Goal: Information Seeking & Learning: Check status

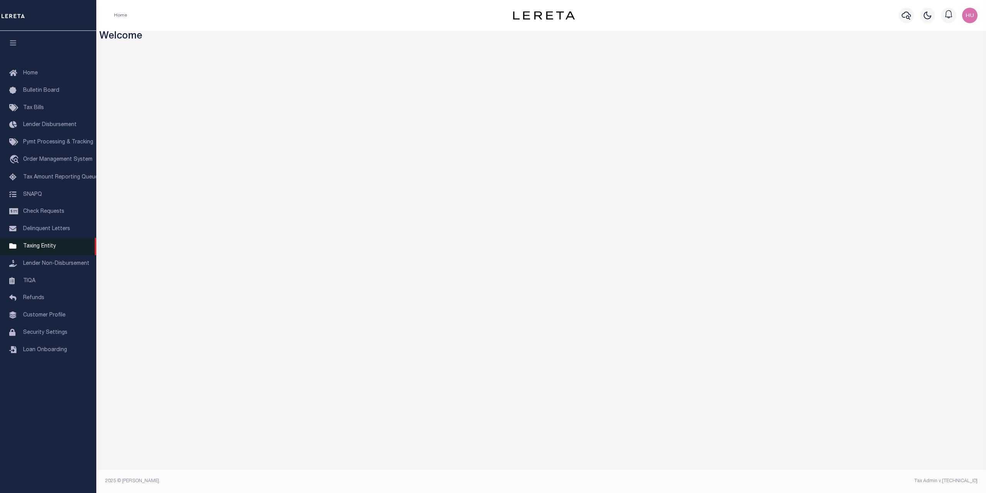
click at [40, 249] on span "Taxing Entity" at bounding box center [39, 246] width 33 height 5
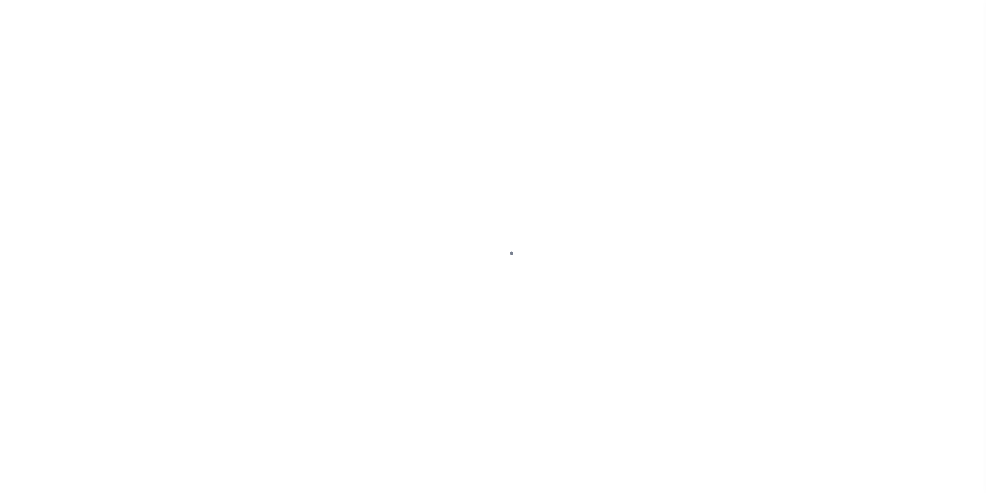
select select
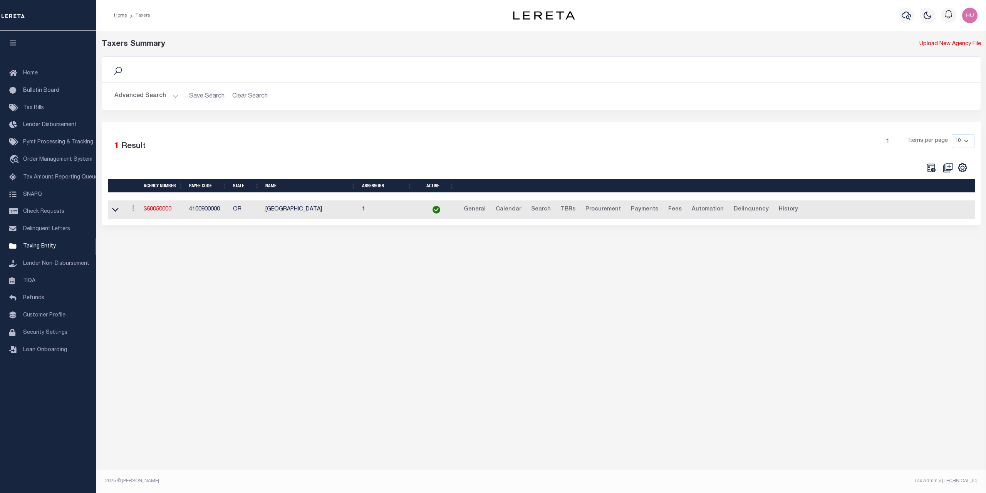
click at [141, 95] on button "Advanced Search" at bounding box center [146, 96] width 64 height 15
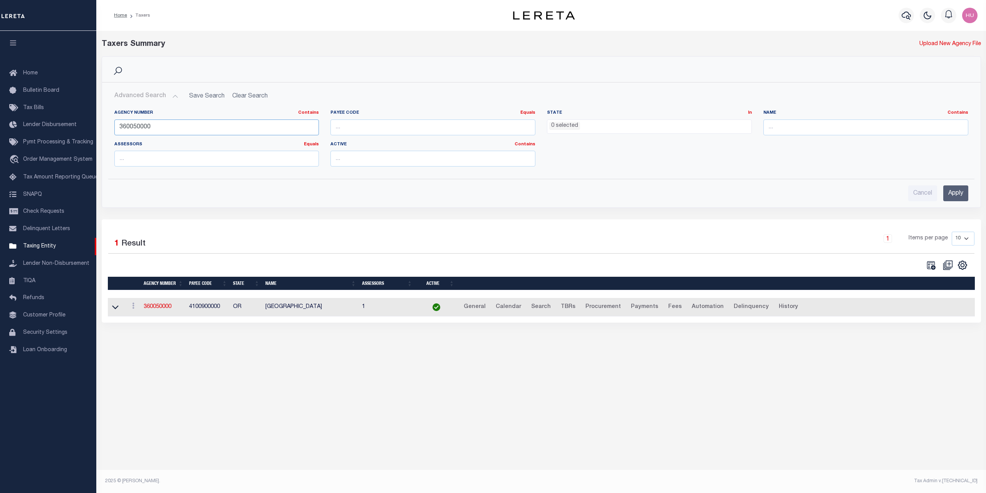
click at [137, 130] on input "360050000" at bounding box center [216, 127] width 205 height 16
click at [584, 230] on div "Selected 1 Result 1 Items per page 10 25 50 100" at bounding box center [542, 270] width 880 height 103
click at [956, 195] on input "Apply" at bounding box center [956, 193] width 25 height 16
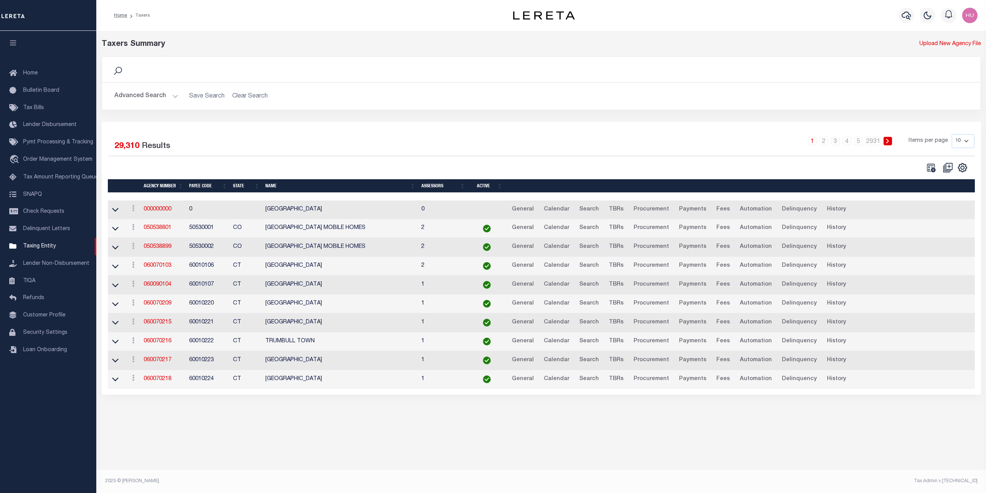
click at [952, 134] on select "10 25 50 100" at bounding box center [963, 141] width 23 height 14
select select "100"
click option "100" at bounding box center [0, 0] width 0 height 0
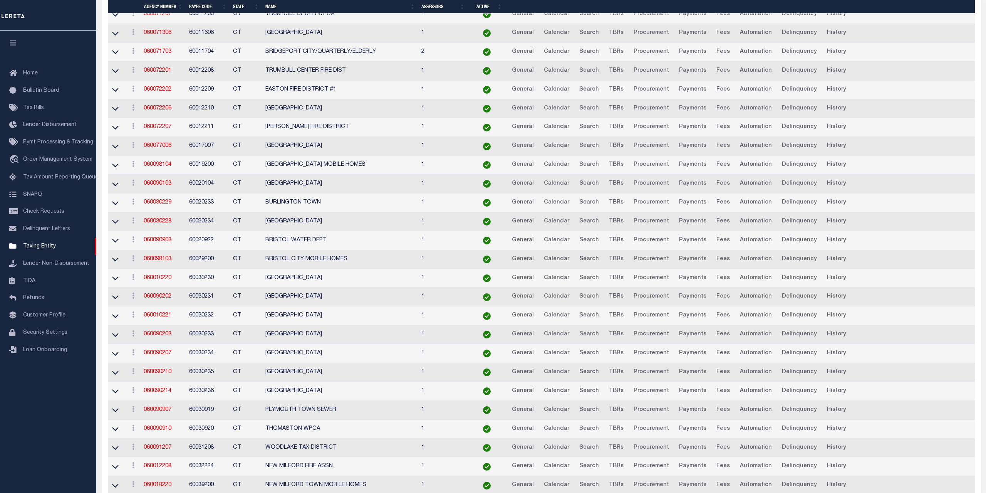
scroll to position [472, 0]
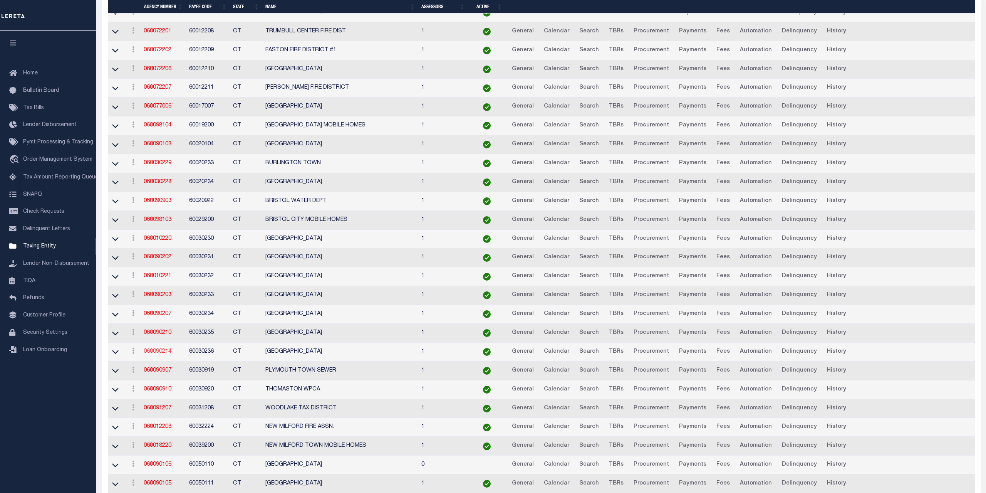
click at [158, 354] on link "060090214" at bounding box center [158, 351] width 28 height 5
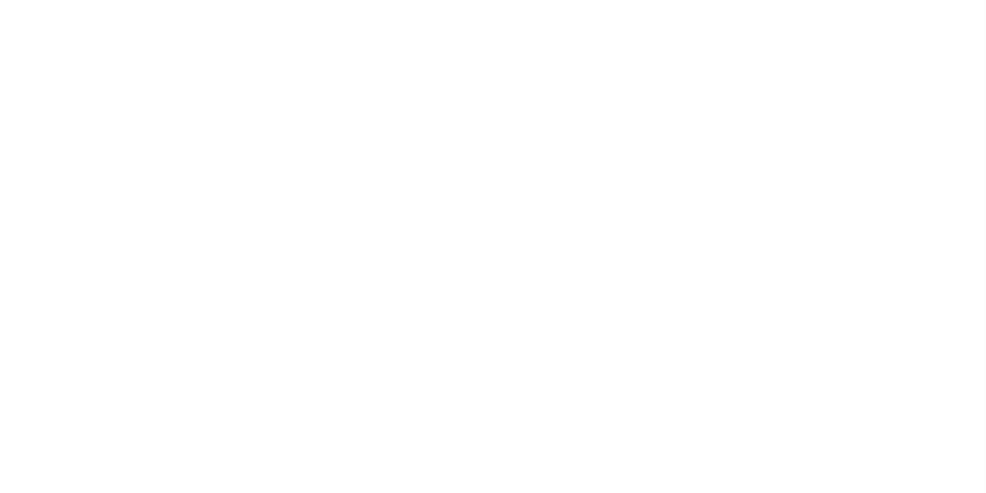
select select
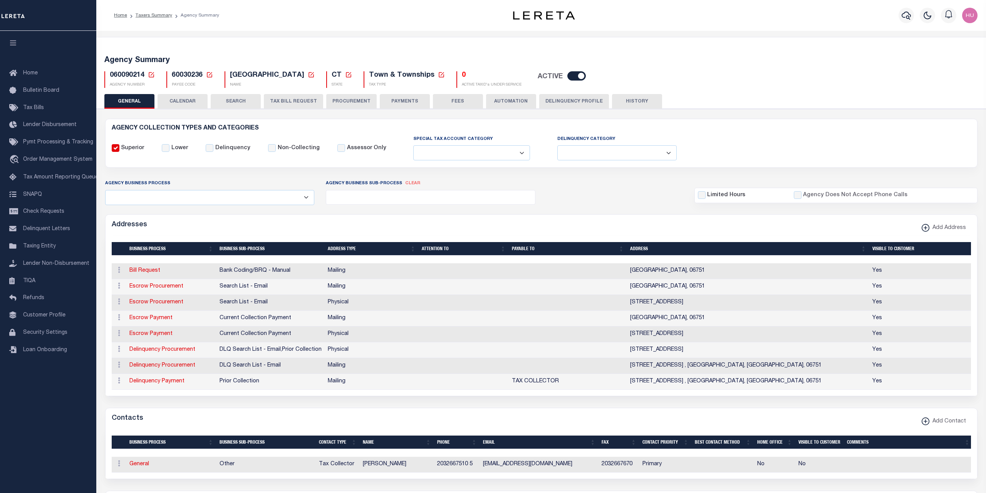
click at [180, 100] on button "CALENDAR" at bounding box center [183, 101] width 50 height 15
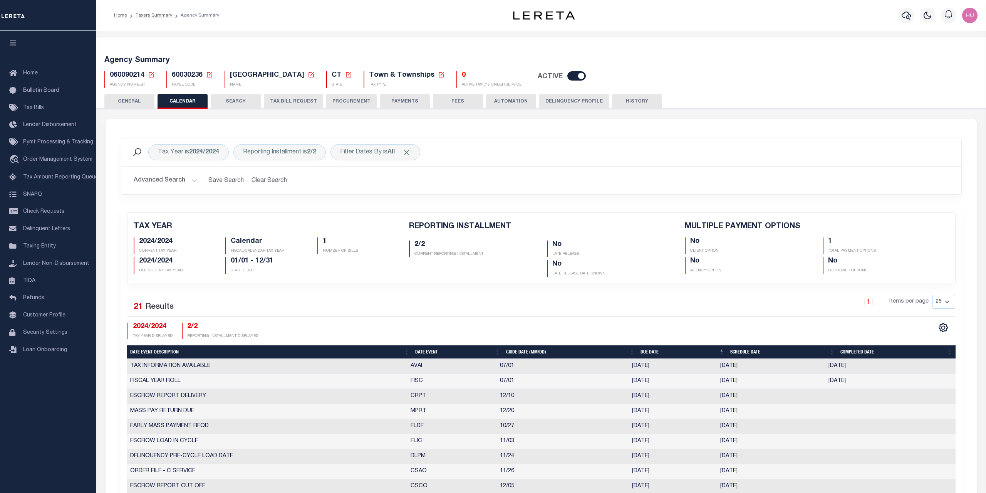
checkbox input "false"
type input "1"
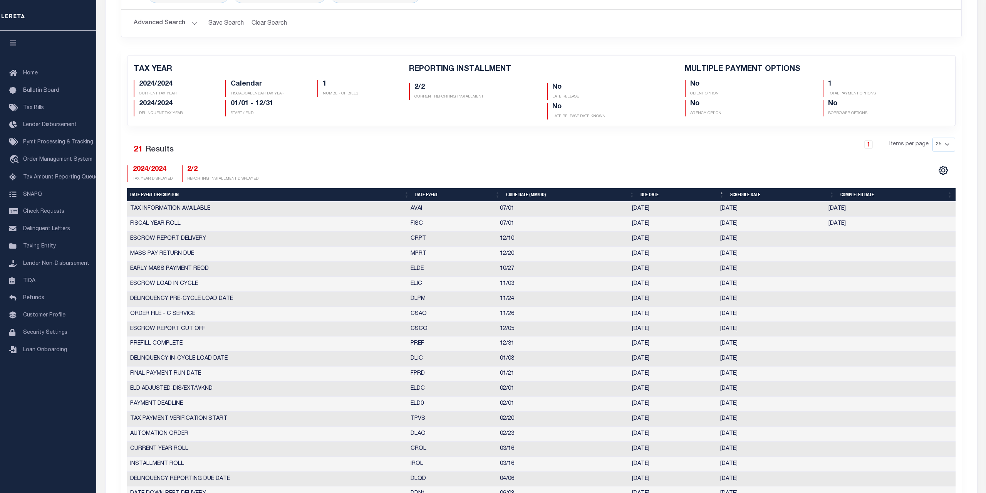
scroll to position [79, 0]
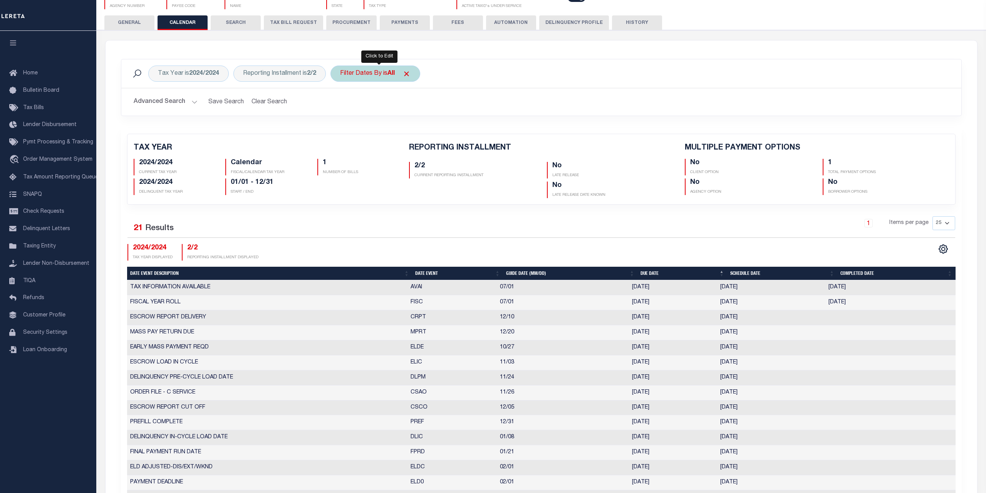
click at [370, 68] on div "Filter Dates By is All" at bounding box center [376, 74] width 90 height 16
click at [341, 83] on select "Is Contains" at bounding box center [397, 90] width 113 height 15
click at [354, 133] on div "Cancel Apply" at bounding box center [397, 128] width 113 height 13
click at [341, 104] on select "Escrow Delinquency Customer Internal All" at bounding box center [397, 111] width 113 height 15
select select "1"
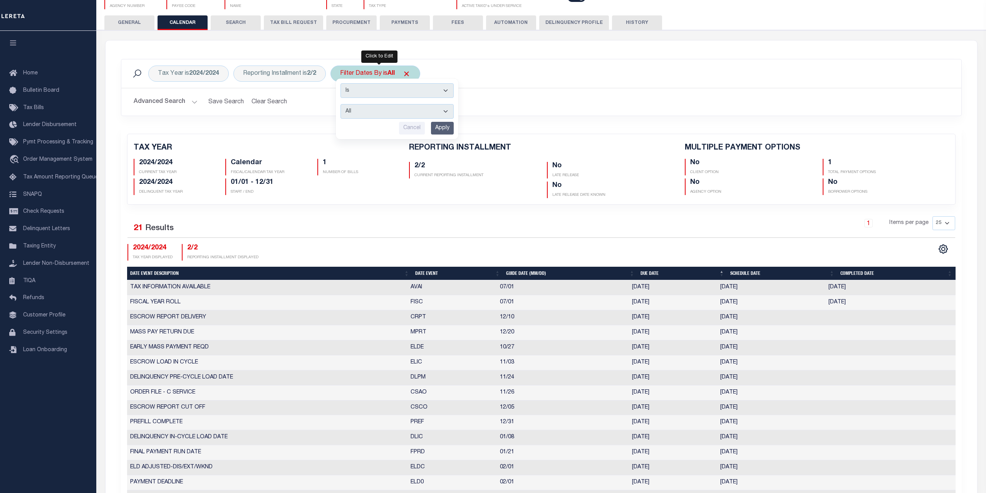
click option "Escrow" at bounding box center [0, 0] width 0 height 0
click at [442, 126] on input "Apply" at bounding box center [442, 128] width 23 height 13
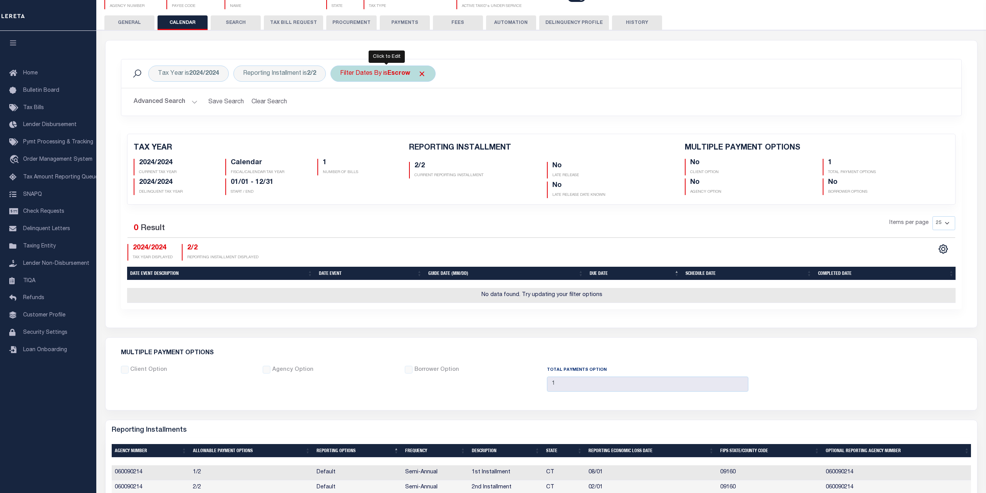
click at [371, 70] on div "Filter Dates By is Escrow" at bounding box center [383, 74] width 105 height 16
select select "2"
click option "Delinquency" at bounding box center [0, 0] width 0 height 0
click at [438, 132] on input "Apply" at bounding box center [442, 128] width 23 height 13
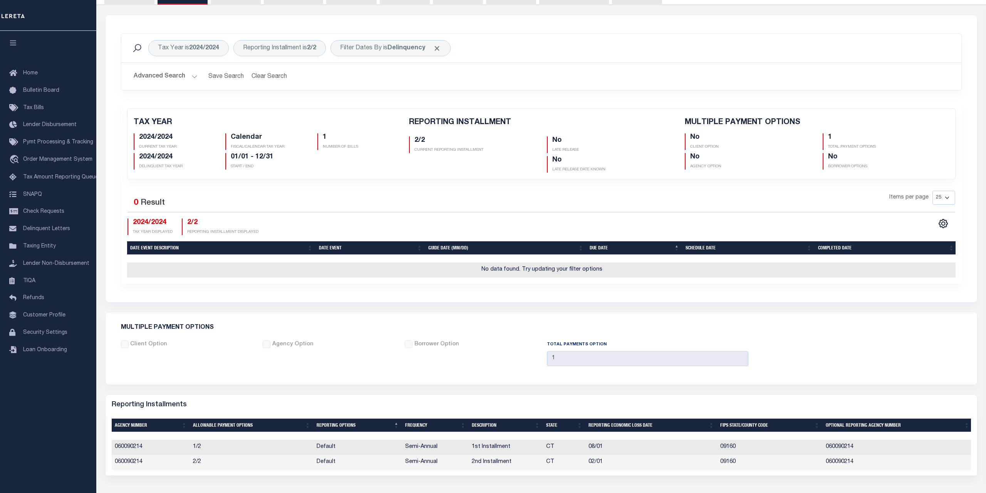
scroll to position [0, 0]
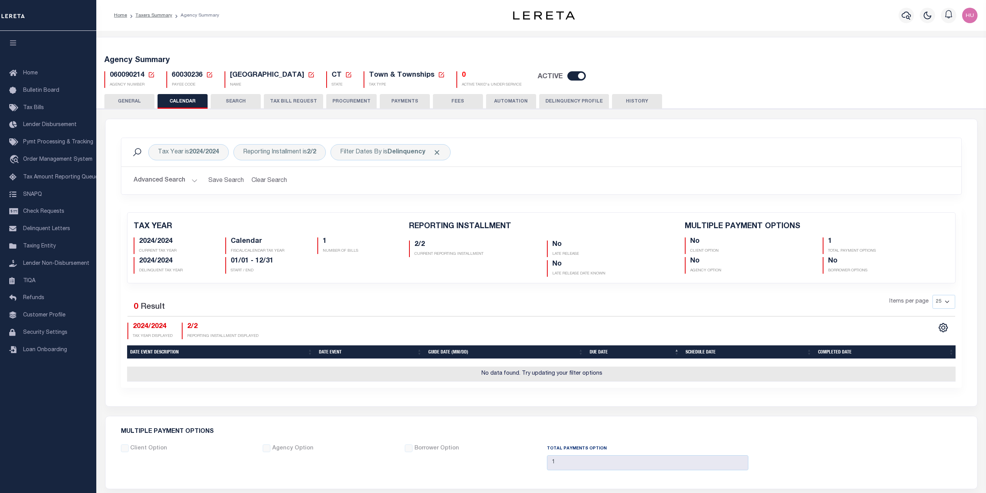
click at [157, 19] on ol "Home Taxers Summary Agency Summary" at bounding box center [167, 15] width 118 height 16
click at [156, 14] on link "Taxers Summary" at bounding box center [154, 15] width 37 height 5
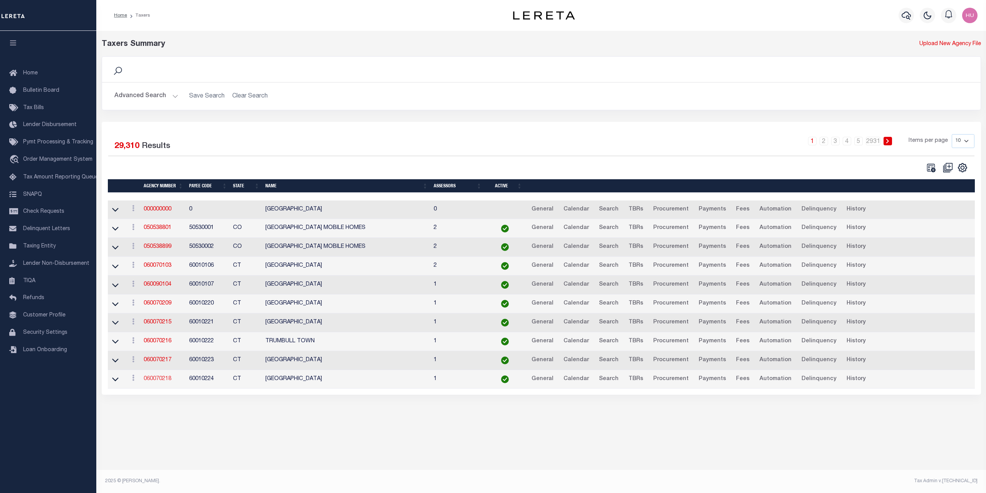
click at [159, 380] on link "060070218" at bounding box center [158, 378] width 28 height 5
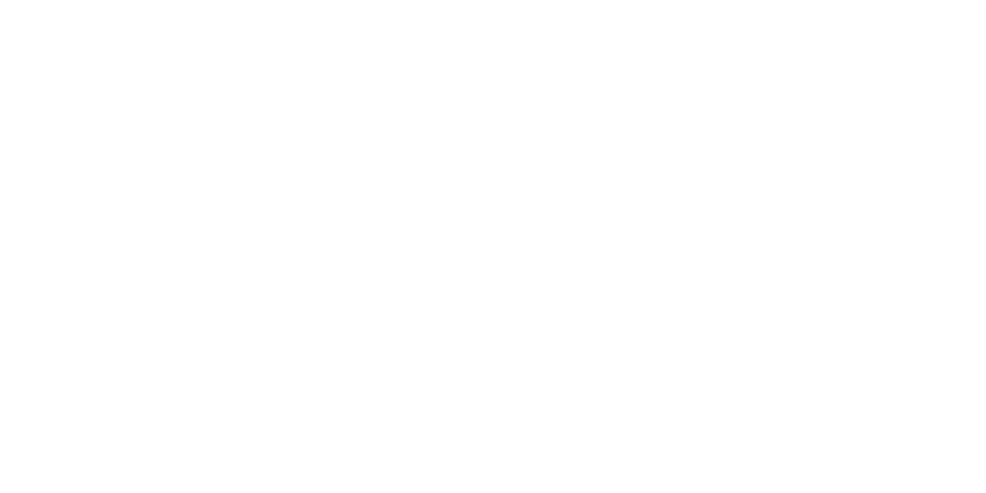
select select
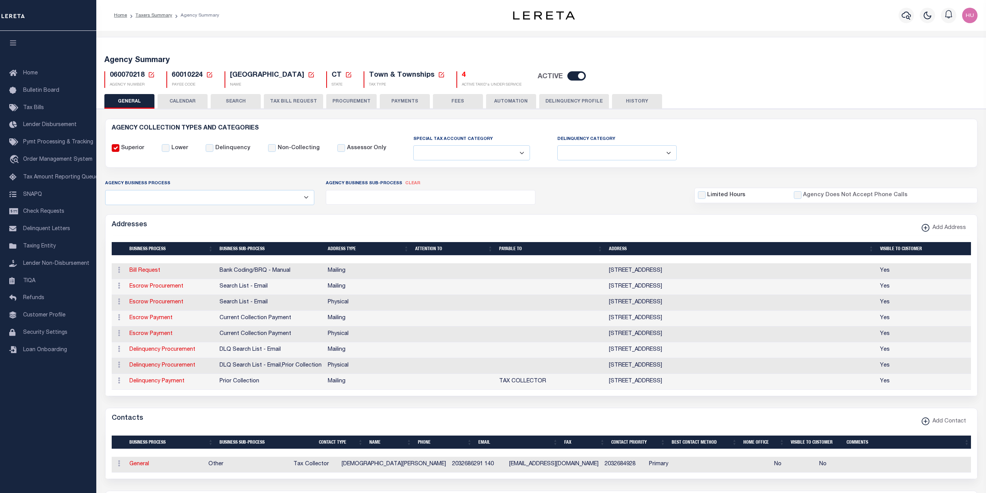
click at [196, 100] on button "CALENDAR" at bounding box center [183, 101] width 50 height 15
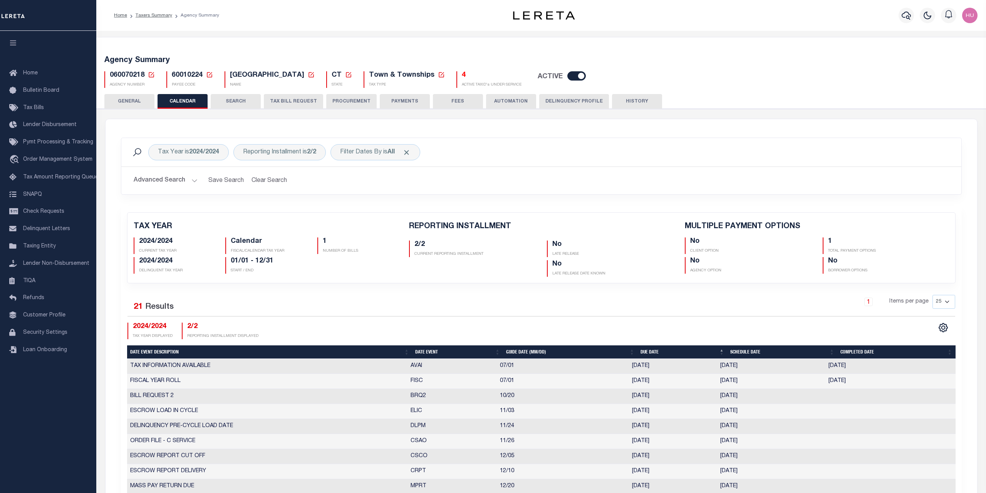
checkbox input "false"
type input "1"
click at [379, 149] on div "Filter Dates By is All" at bounding box center [376, 152] width 90 height 16
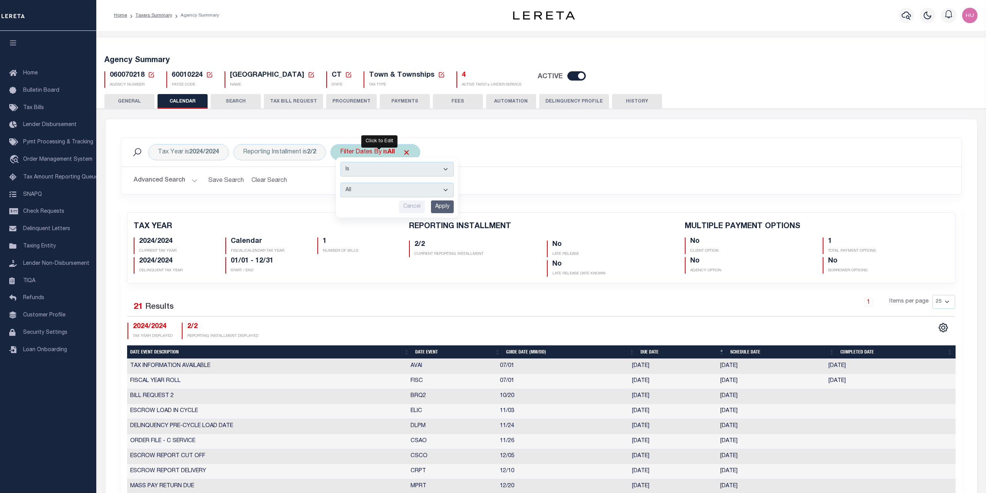
select select "1"
click option "Escrow" at bounding box center [0, 0] width 0 height 0
click at [443, 207] on input "Apply" at bounding box center [442, 206] width 23 height 13
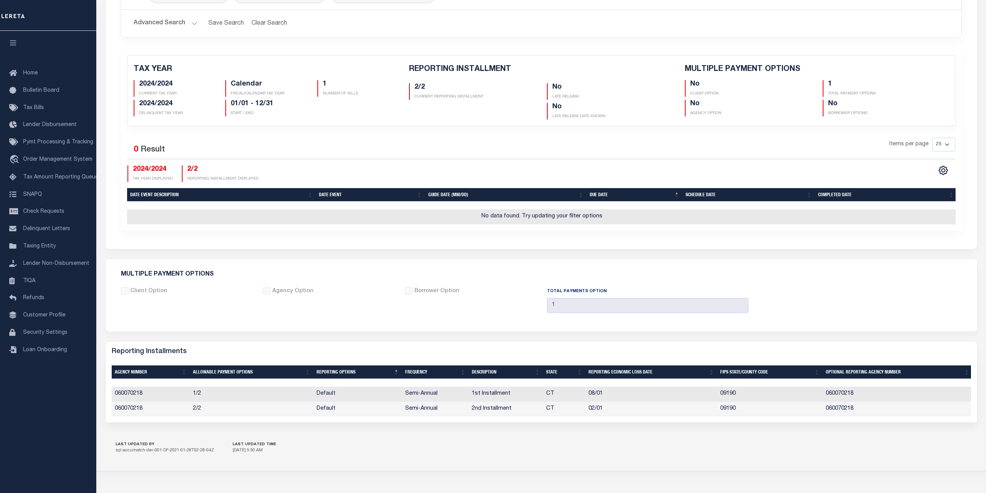
scroll to position [183, 0]
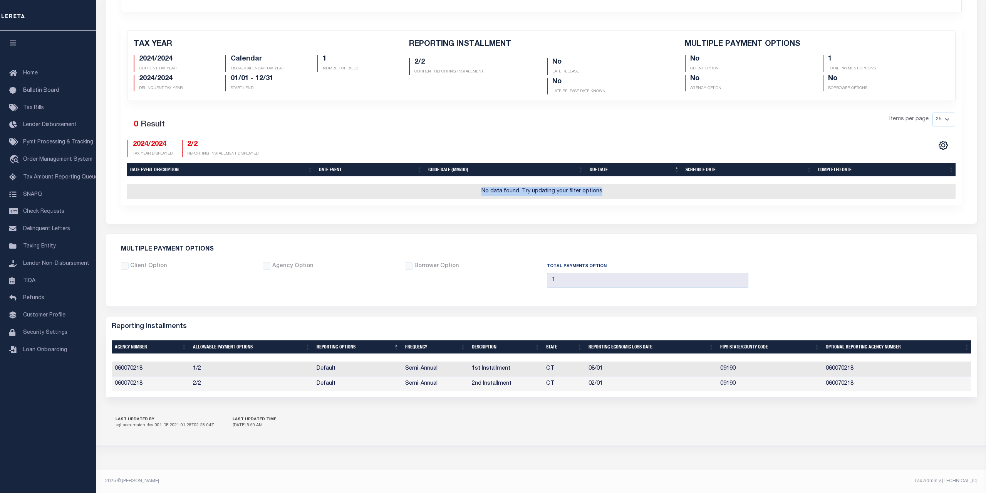
drag, startPoint x: 605, startPoint y: 191, endPoint x: 475, endPoint y: 187, distance: 129.5
click at [475, 187] on td "No data found. Try updating your filter options" at bounding box center [542, 191] width 830 height 15
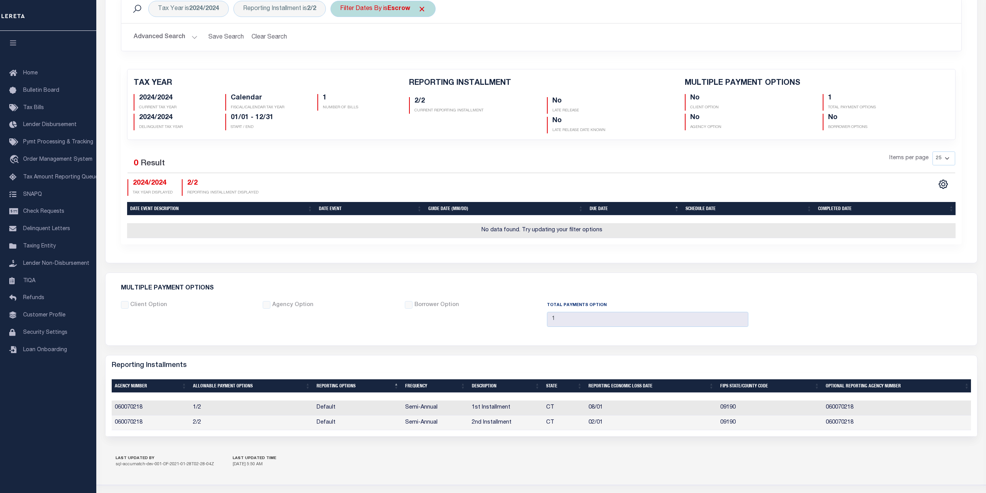
click at [381, 13] on div "Filter Dates By is Escrow" at bounding box center [383, 9] width 105 height 16
click at [341, 39] on select "Escrow Delinquency Customer Internal All" at bounding box center [397, 46] width 113 height 15
select select "2"
click option "Delinquency" at bounding box center [0, 0] width 0 height 0
click at [448, 64] on input "Apply" at bounding box center [442, 63] width 23 height 13
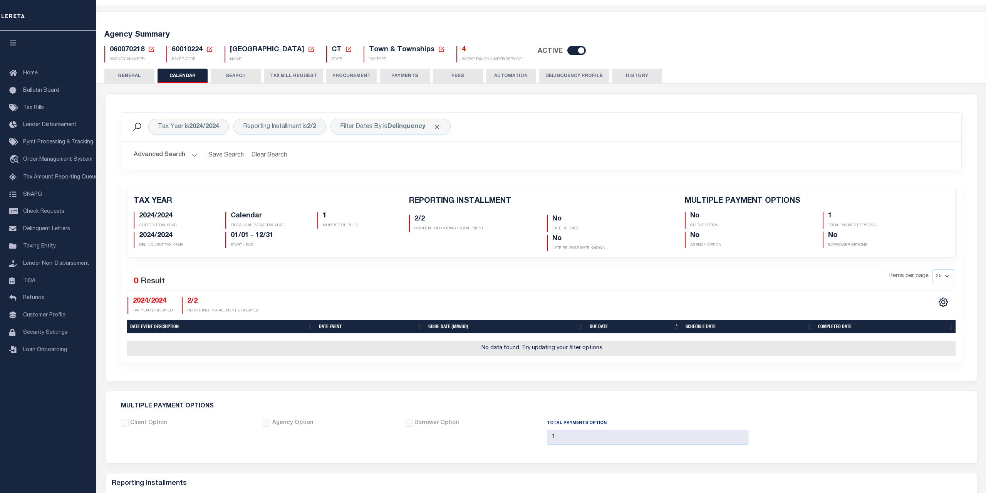
scroll to position [0, 0]
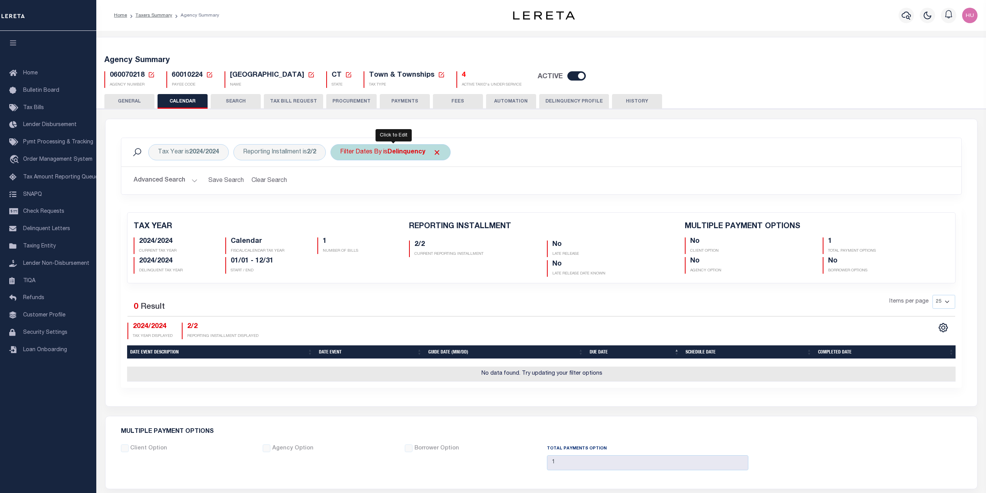
click at [400, 155] on b "Delinquency" at bounding box center [407, 152] width 38 height 6
click at [341, 183] on select "Escrow Delinquency Customer Internal All" at bounding box center [397, 190] width 113 height 15
select select "3"
click option "Customer" at bounding box center [0, 0] width 0 height 0
click at [449, 208] on input "Apply" at bounding box center [442, 206] width 23 height 13
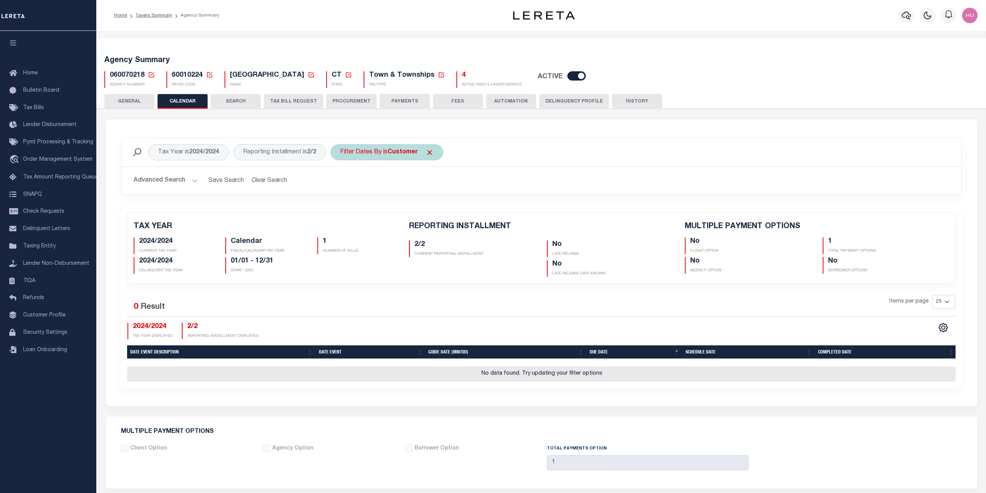
click at [401, 153] on b "Customer" at bounding box center [403, 152] width 30 height 6
click at [341, 183] on select "Escrow Delinquency Customer Internal All" at bounding box center [397, 190] width 113 height 15
select select "4"
click option "Internal" at bounding box center [0, 0] width 0 height 0
click at [442, 209] on input "Apply" at bounding box center [442, 206] width 23 height 13
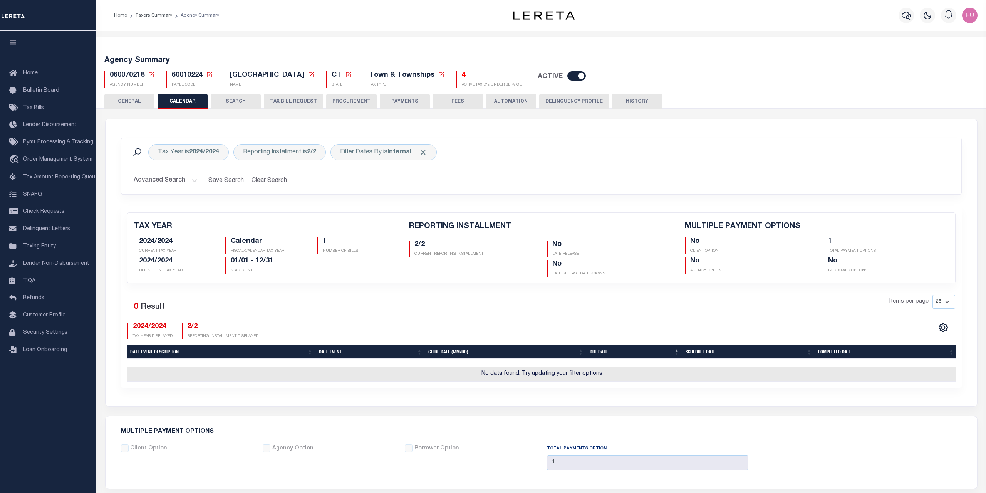
click at [516, 176] on h2 "Advanced Search Save Search Clear Search PayeeReportingEventDatesGridWrapper_dy…" at bounding box center [542, 180] width 828 height 15
click at [427, 152] on span "Click to Remove" at bounding box center [423, 152] width 8 height 8
click at [362, 150] on div "Filter Dates By" at bounding box center [361, 152] width 61 height 16
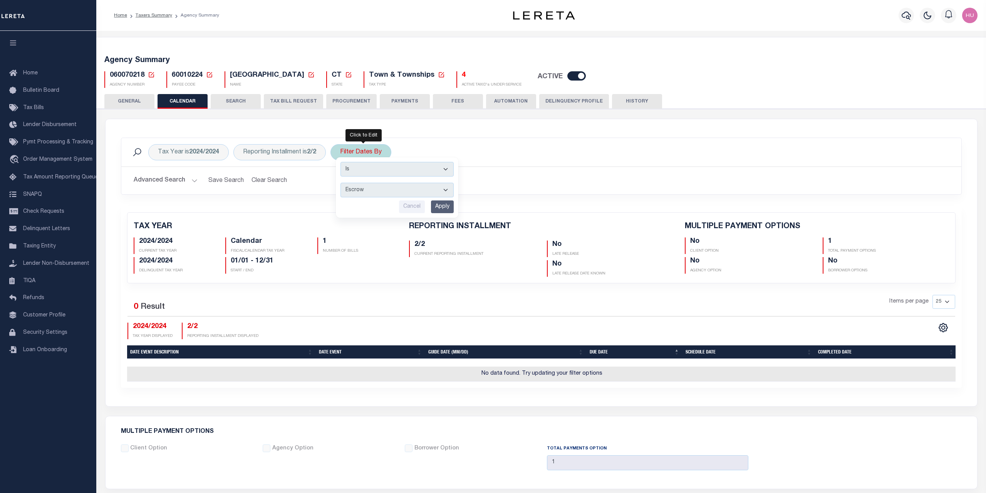
click at [369, 198] on div "Is Contains Escrow Delinquency Customer Internal All Cancel Apply" at bounding box center [397, 187] width 123 height 60
click at [341, 183] on select "Escrow Delinquency Customer Internal All" at bounding box center [397, 190] width 113 height 15
select select "0"
click option "All" at bounding box center [0, 0] width 0 height 0
click at [449, 208] on input "Apply" at bounding box center [442, 206] width 23 height 13
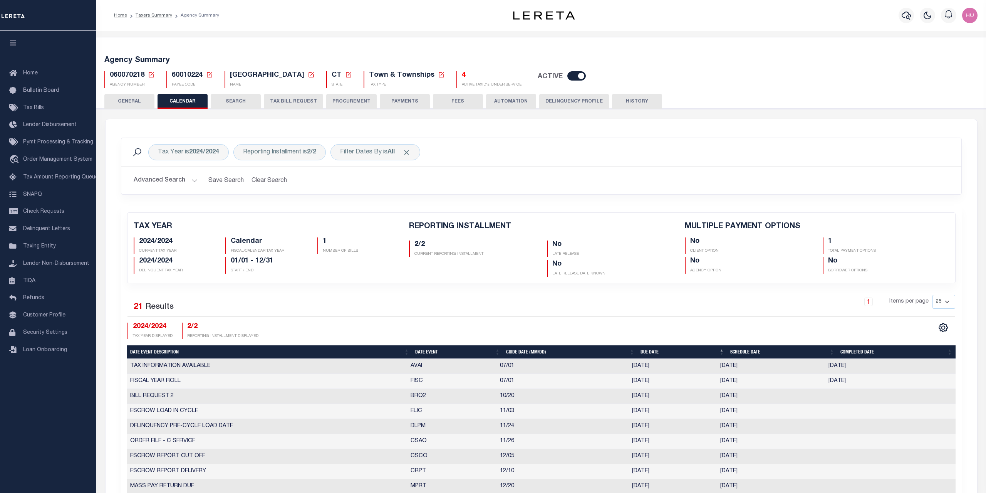
click at [478, 126] on div "Tax Year is 2024/2024 Reporting Installment is 2/2 Filter Dates By is All Searc…" at bounding box center [542, 408] width 872 height 579
